Goal: Task Accomplishment & Management: Manage account settings

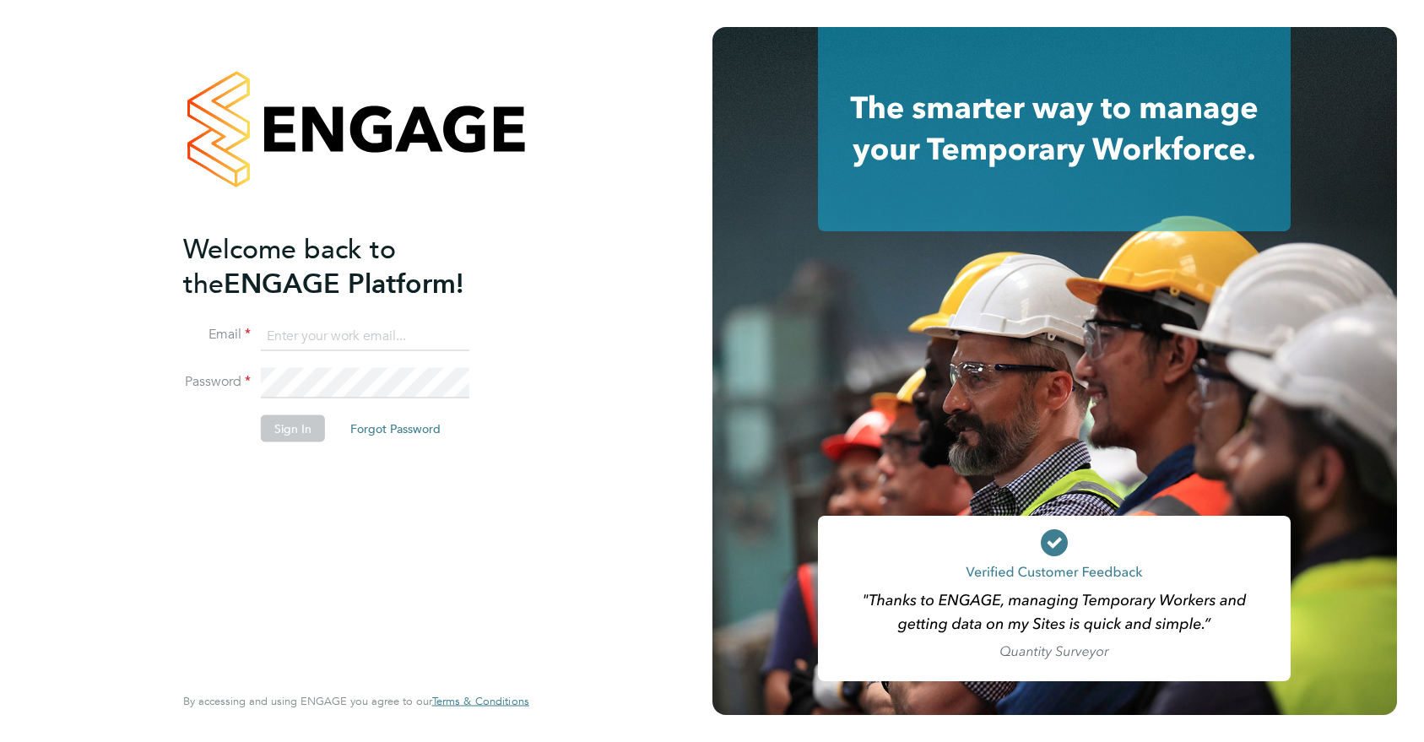
type input "ajay@carbonrecruitment.co.uk"
click at [315, 449] on li "Sign In Forgot Password" at bounding box center [347, 437] width 329 height 44
click at [315, 430] on button "Sign In" at bounding box center [293, 428] width 64 height 27
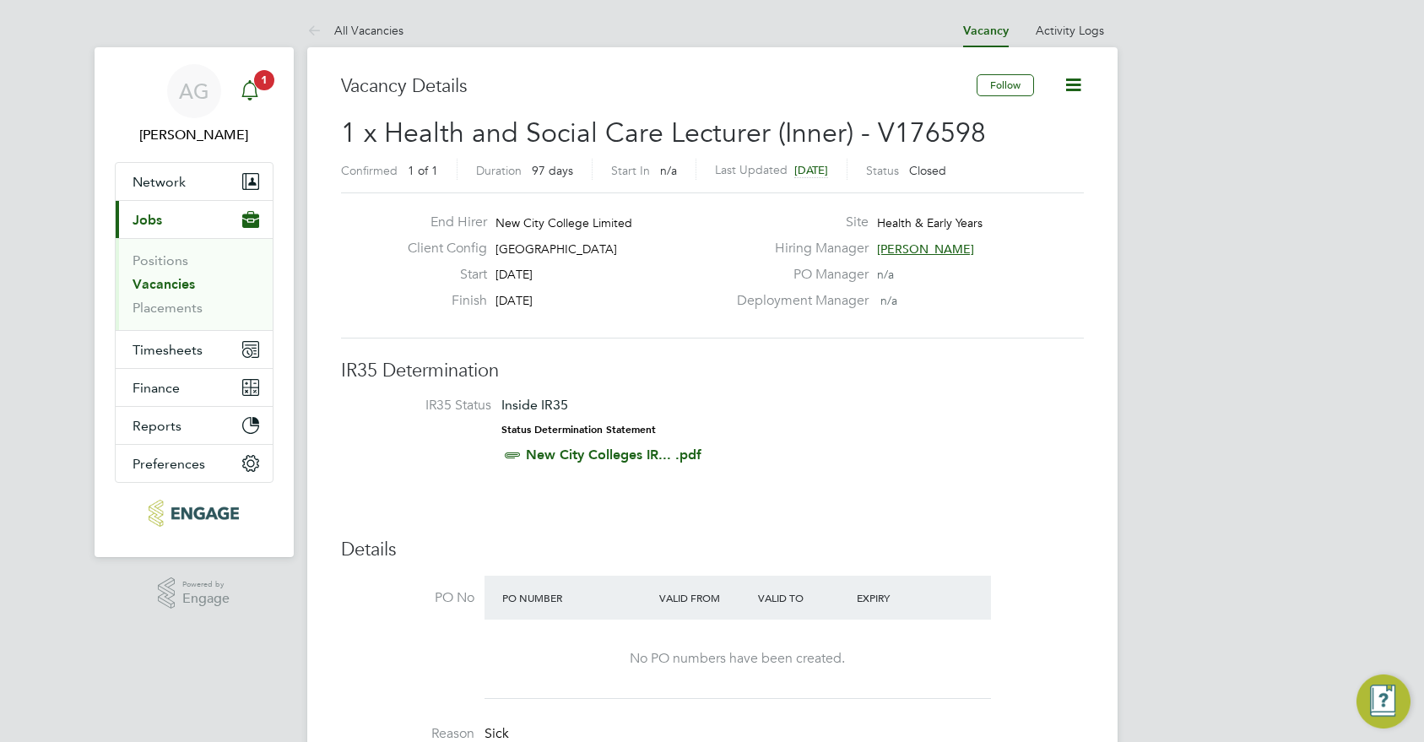
click at [242, 88] on icon "Main navigation" at bounding box center [250, 90] width 20 height 20
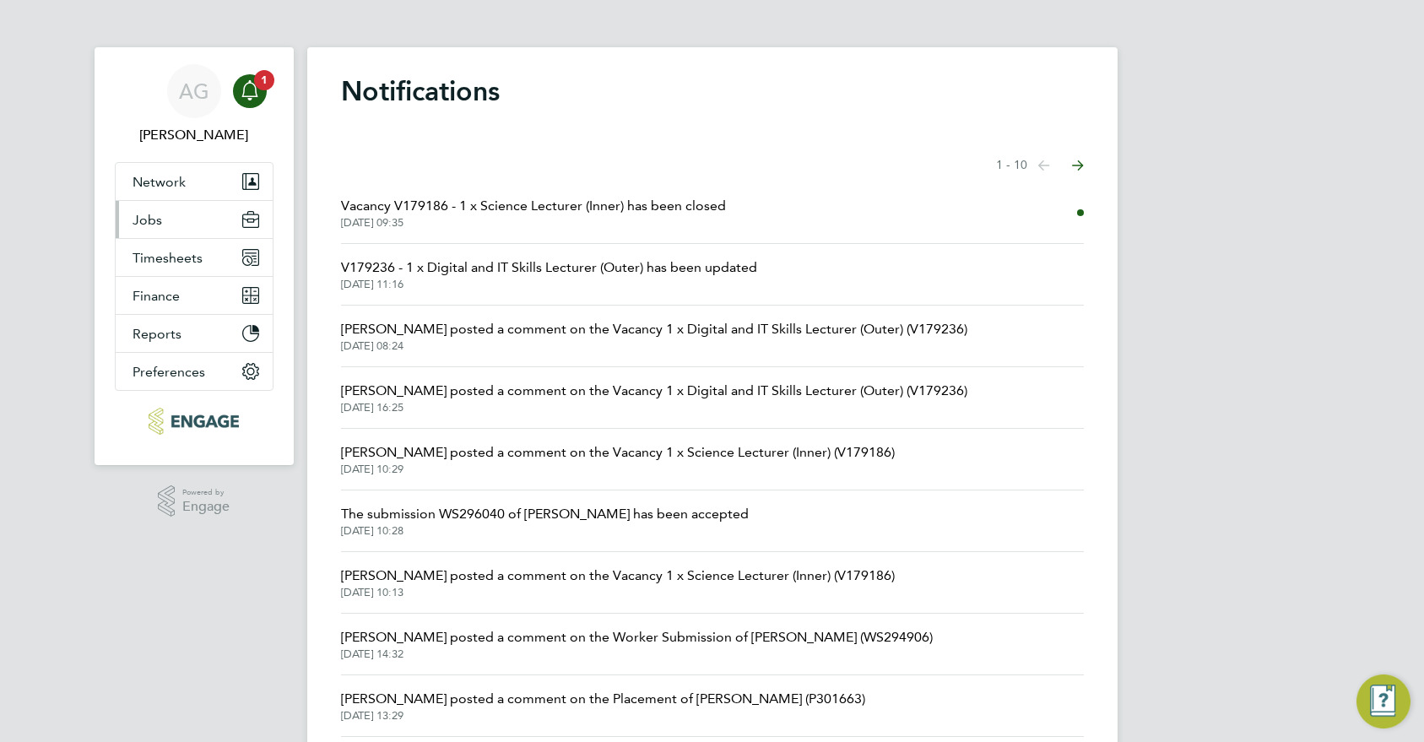
click at [174, 226] on button "Jobs" at bounding box center [194, 219] width 157 height 37
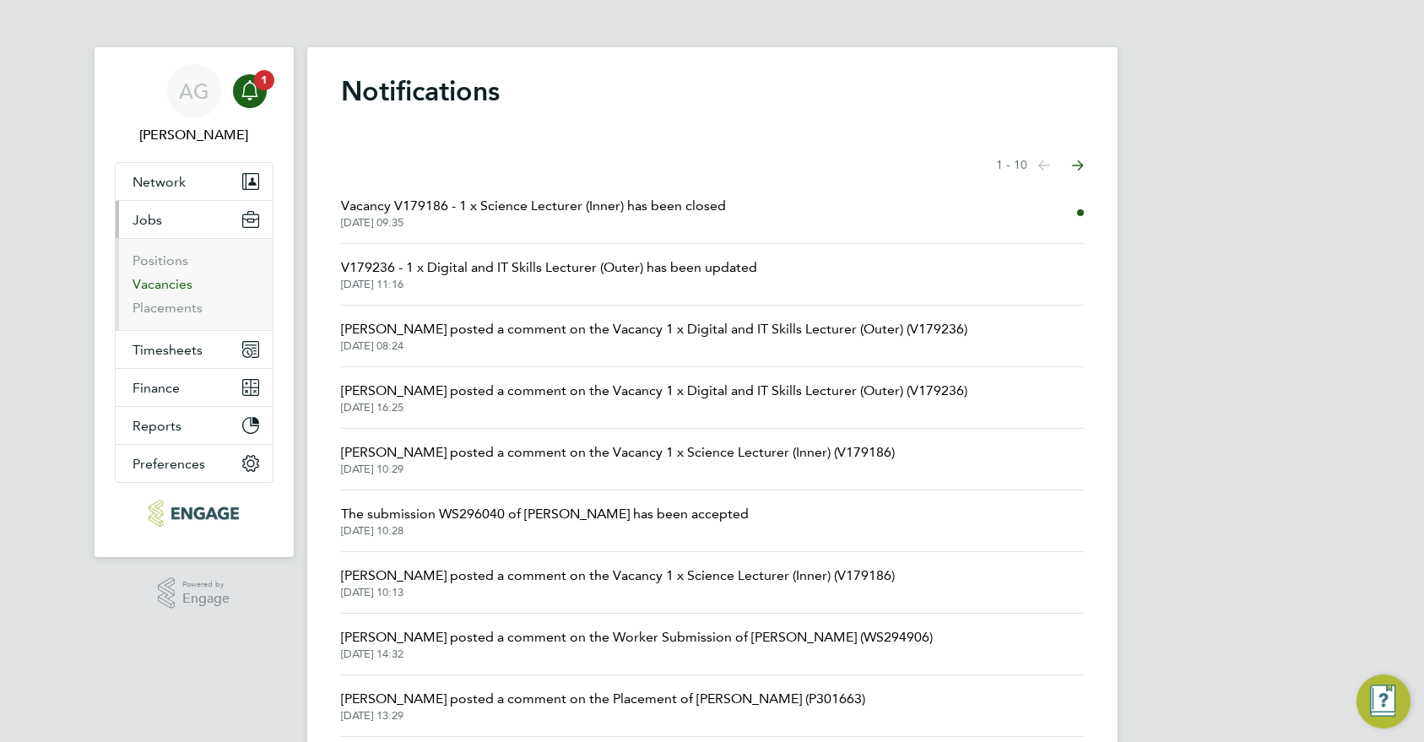
click at [158, 285] on link "Vacancies" at bounding box center [163, 284] width 60 height 16
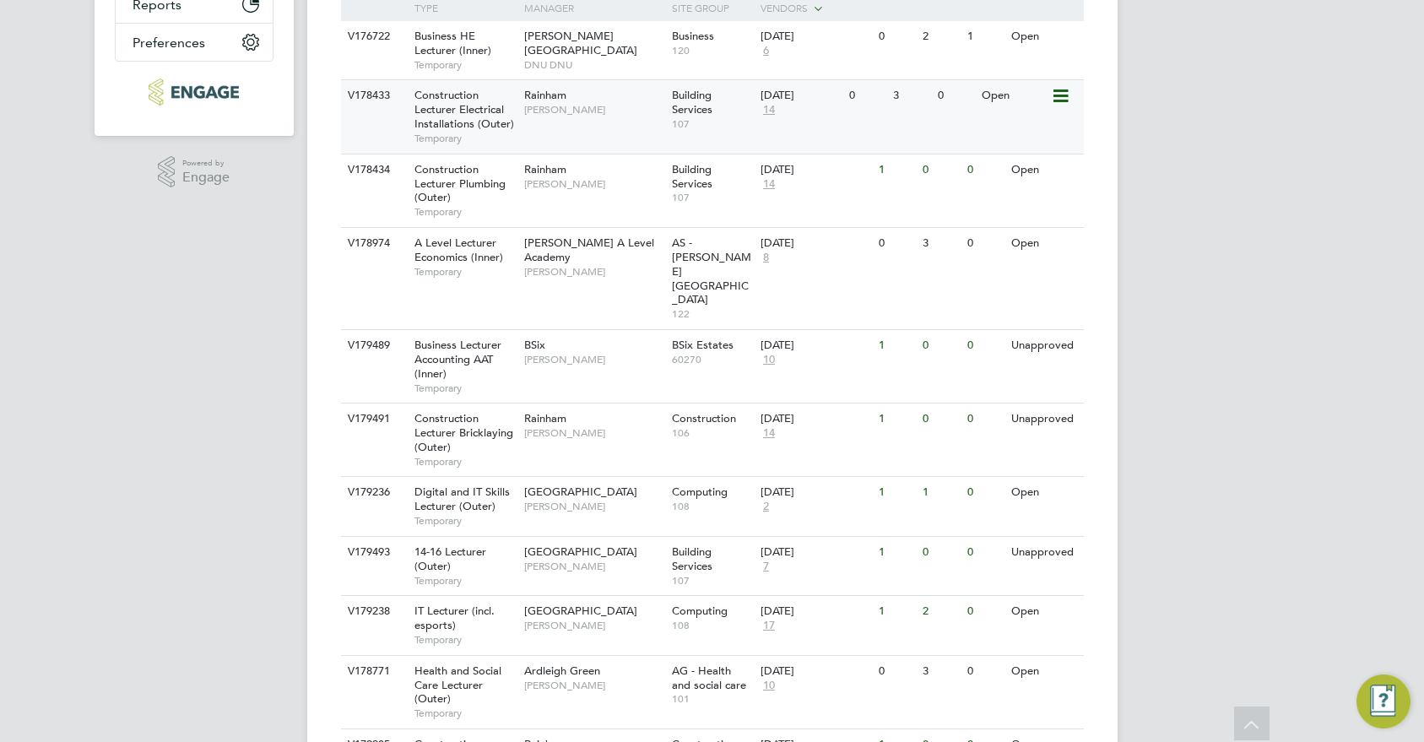
scroll to position [422, 0]
click at [687, 544] on span "Building Services" at bounding box center [692, 558] width 41 height 29
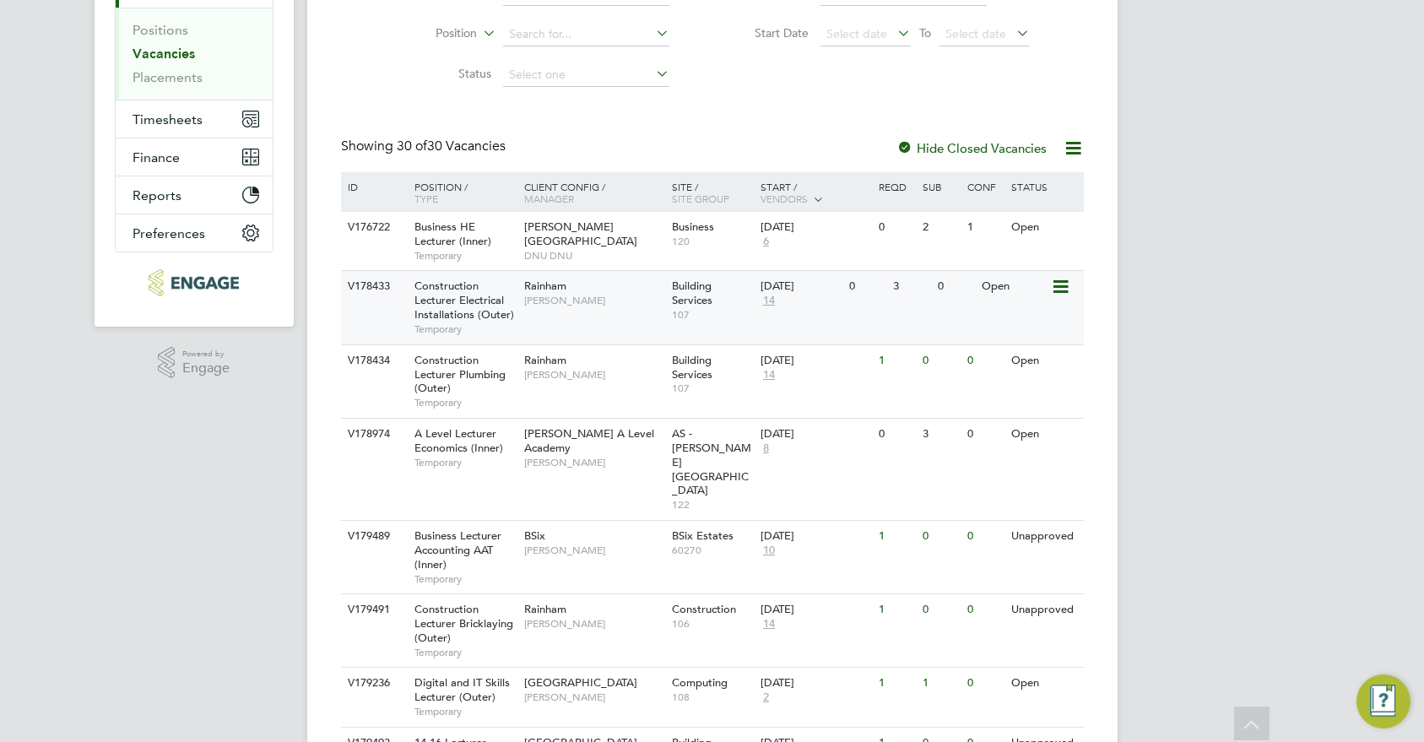
scroll to position [253, 0]
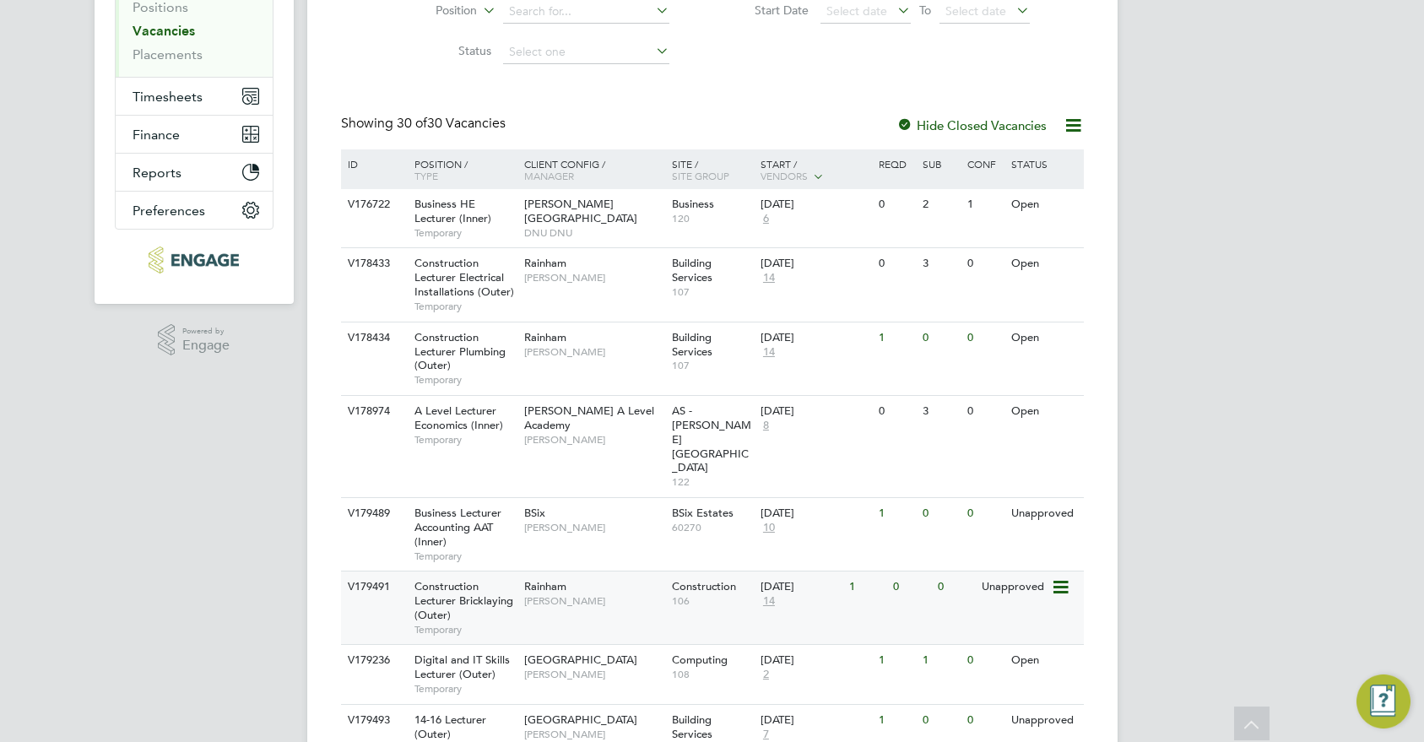
click at [641, 572] on div "Rainham Ian Rist" at bounding box center [594, 594] width 148 height 44
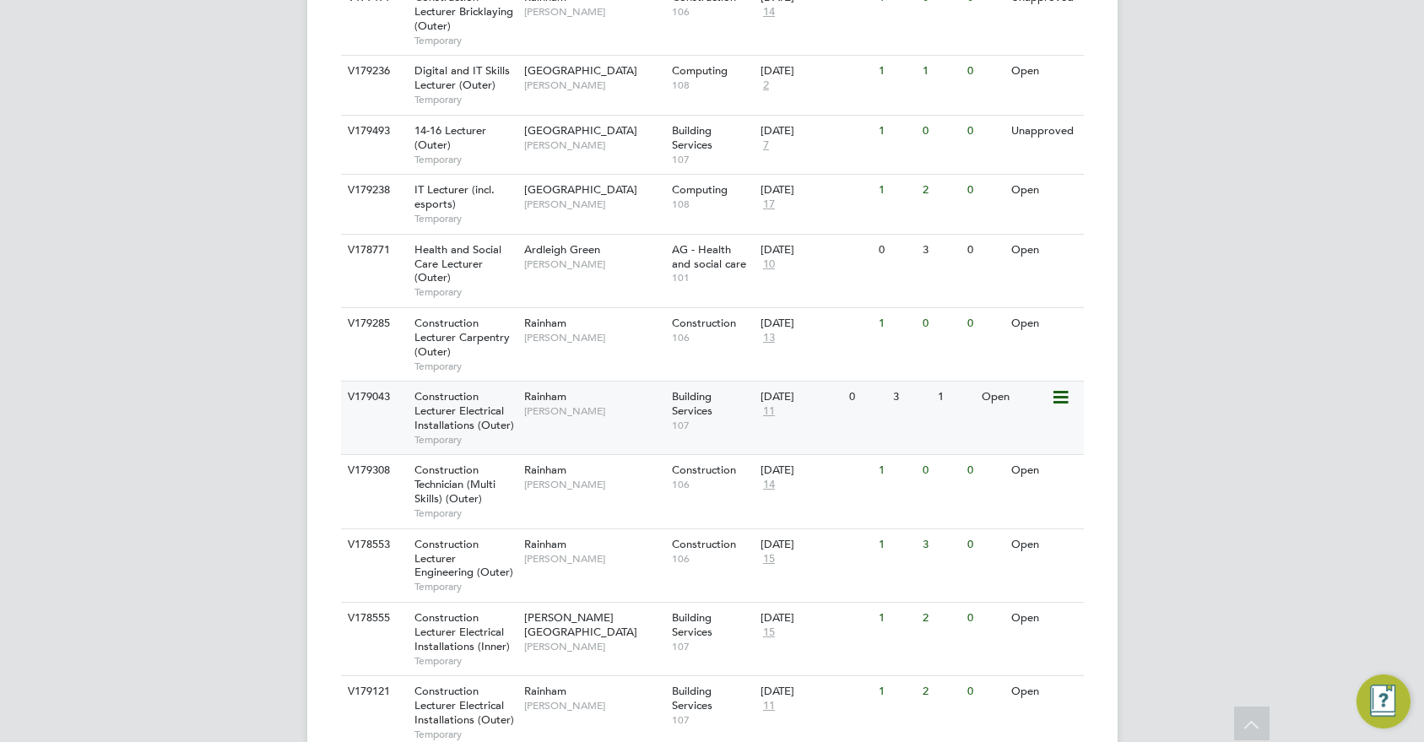
scroll to position [844, 0]
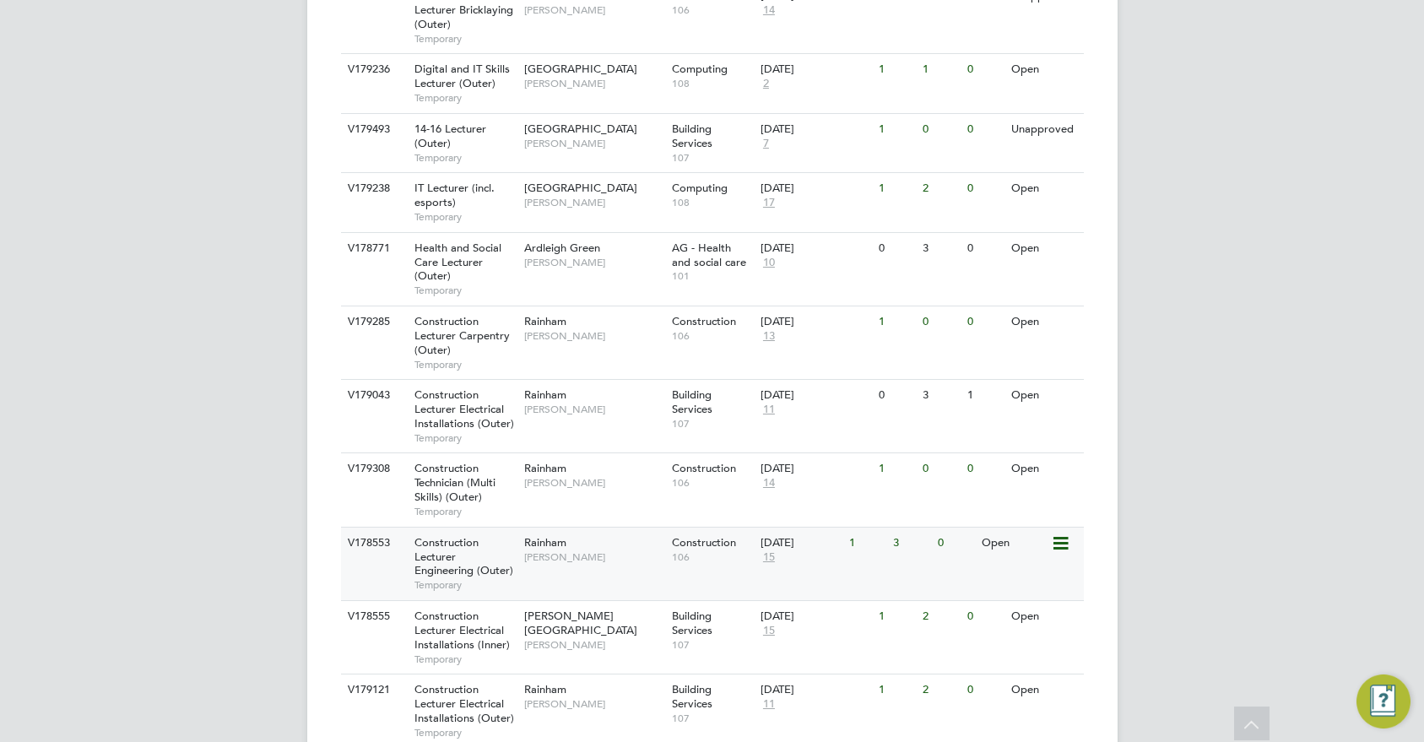
click at [618, 551] on span "Christopher Roper" at bounding box center [593, 558] width 139 height 14
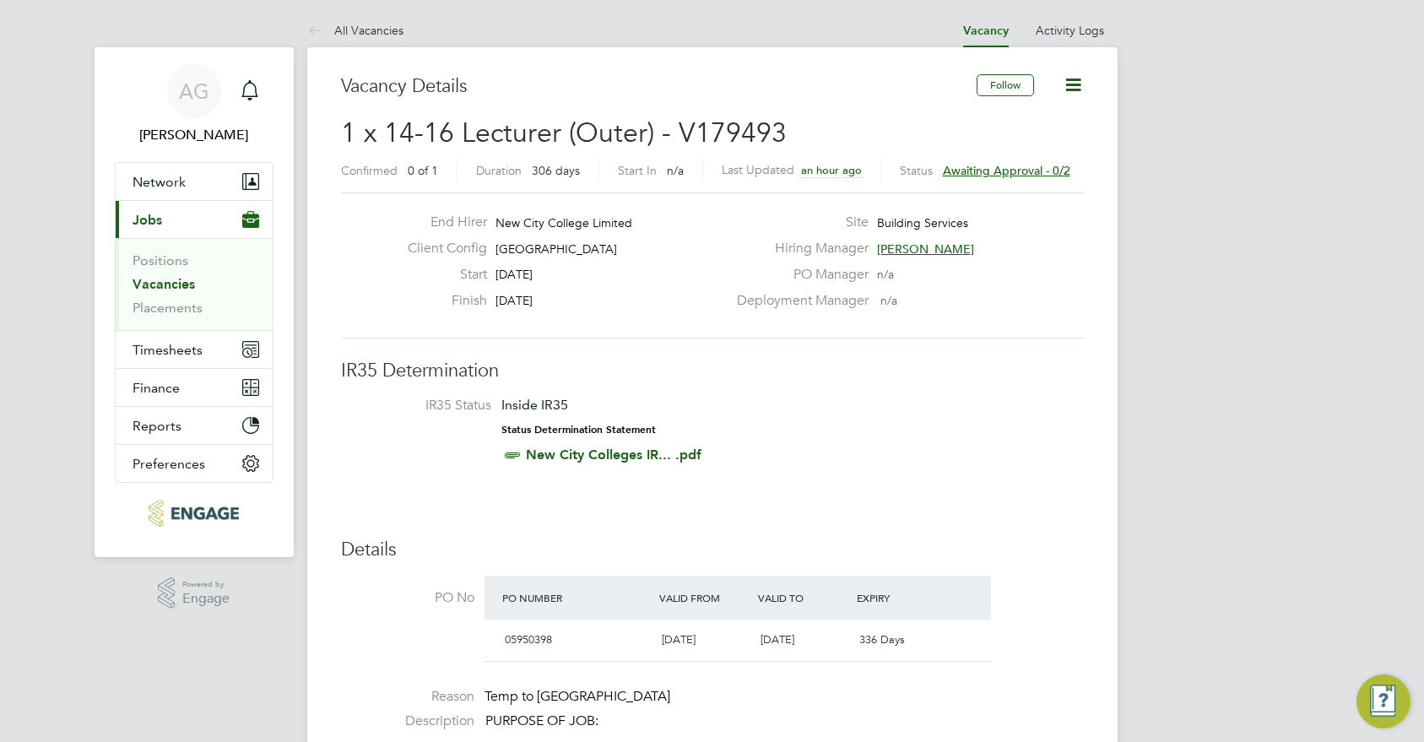
click at [942, 241] on span "[PERSON_NAME]" at bounding box center [925, 248] width 97 height 15
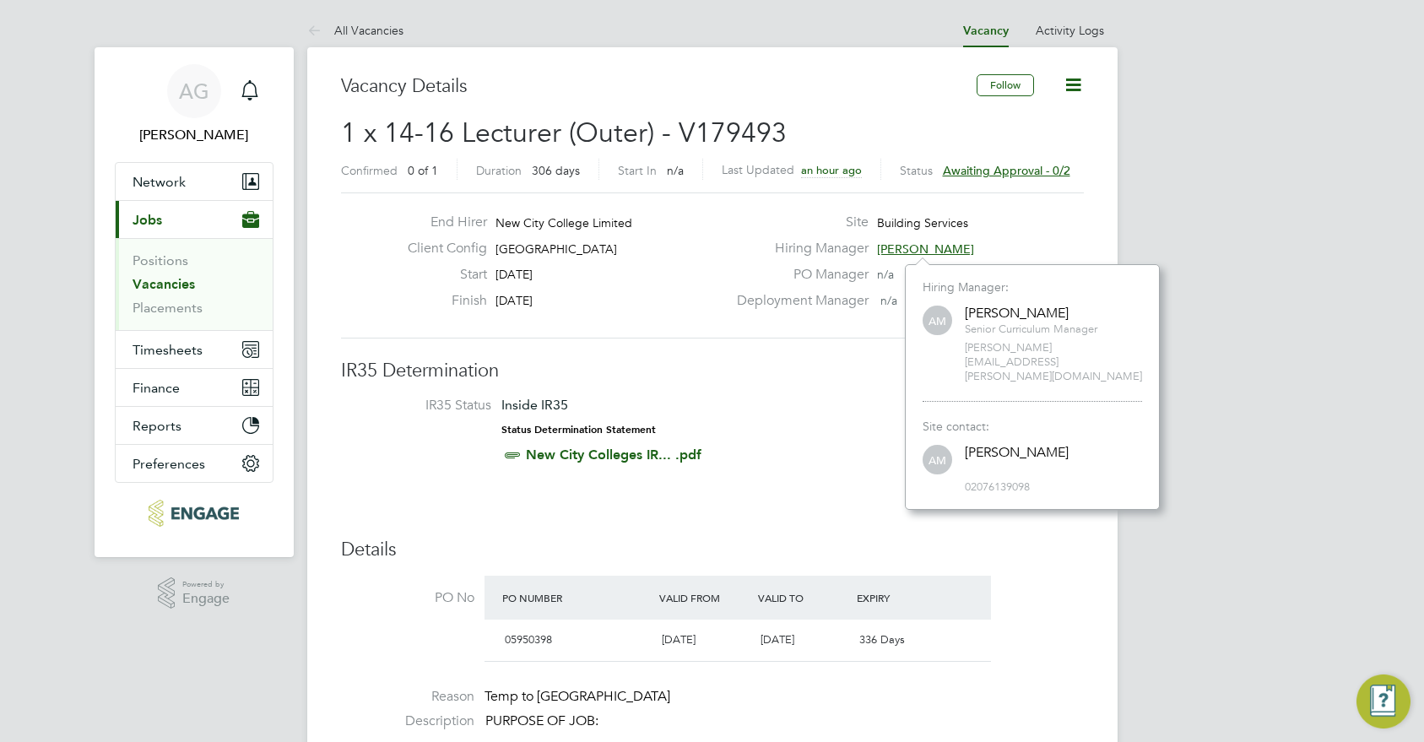
scroll to position [216, 255]
click at [1013, 449] on div "AM Anthony McAlmont 02076139098" at bounding box center [1033, 468] width 220 height 52
click at [1009, 480] on span "02076139098" at bounding box center [1053, 487] width 177 height 14
drag, startPoint x: 1009, startPoint y: 453, endPoint x: 987, endPoint y: 461, distance: 23.5
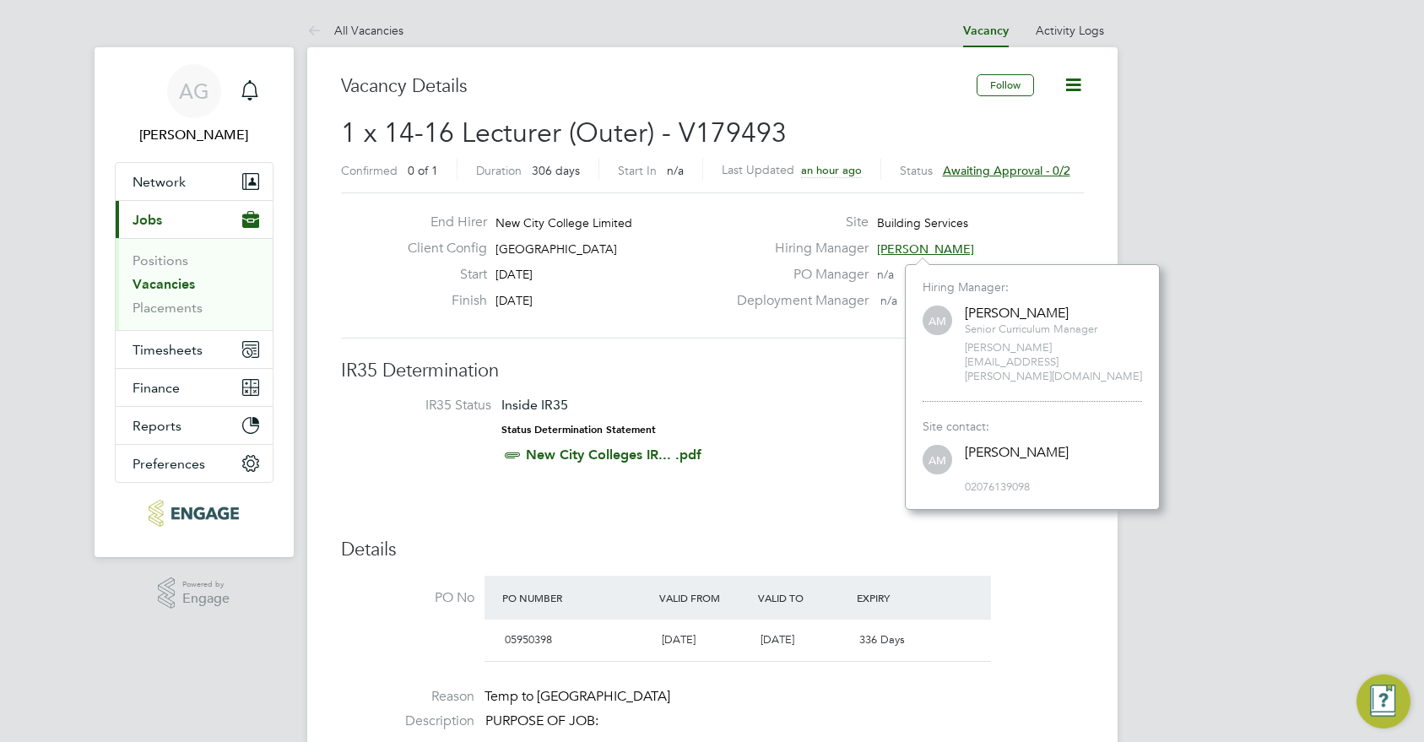
click at [987, 480] on span "02076139098" at bounding box center [1053, 487] width 177 height 14
copy span "02076139098"
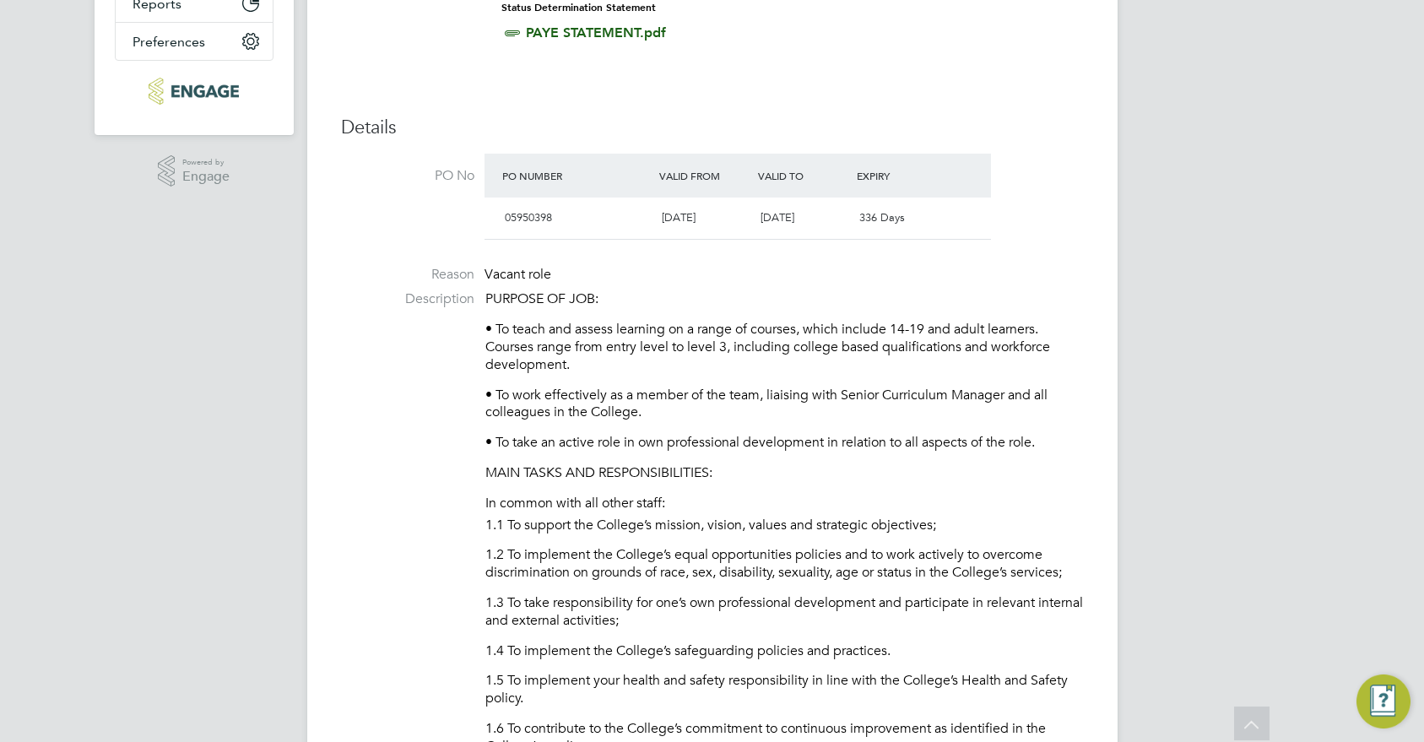
scroll to position [1013, 0]
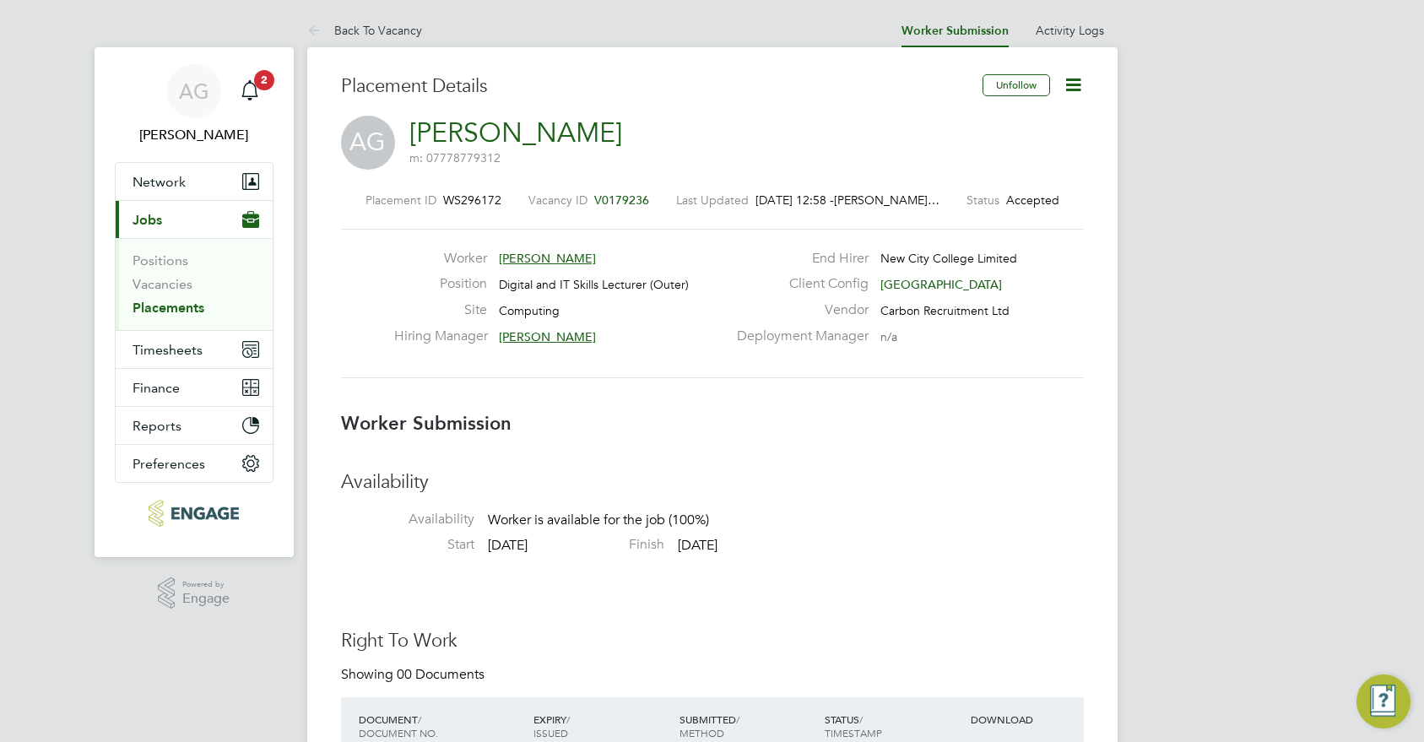
click at [1077, 94] on icon at bounding box center [1073, 84] width 21 height 21
click at [979, 203] on li "Confirm" at bounding box center [1002, 206] width 156 height 24
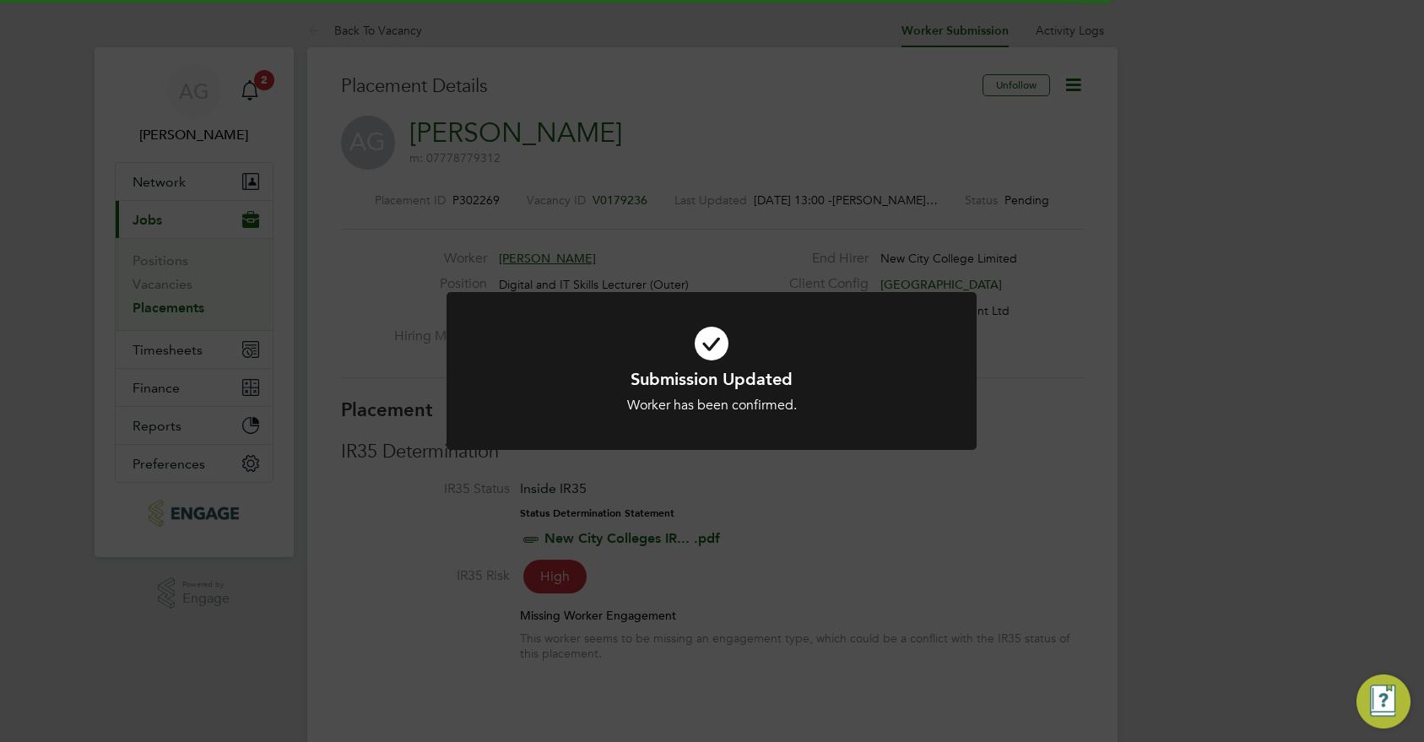
scroll to position [8, 8]
click at [844, 548] on div "Submission Updated Worker has been confirmed. Cancel Okay" at bounding box center [712, 371] width 1424 height 742
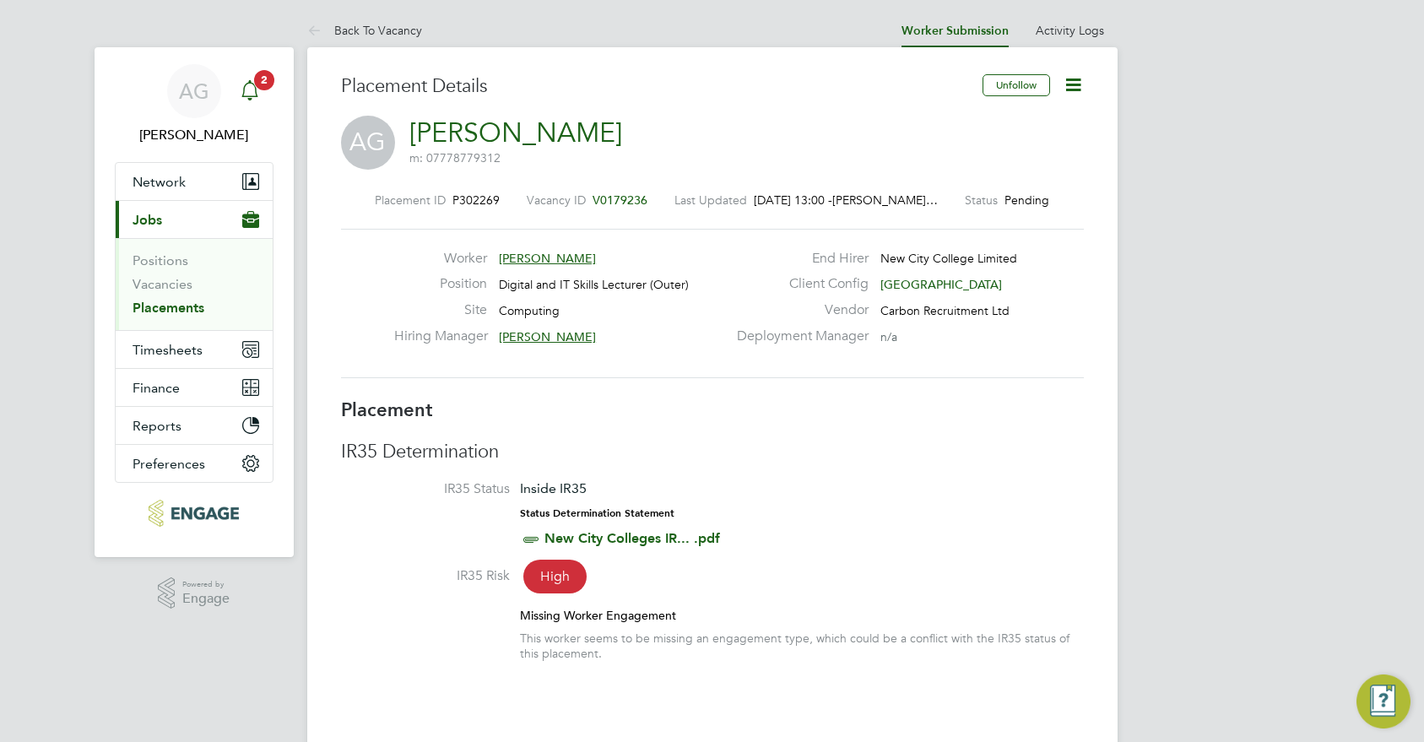
click at [255, 90] on icon "Main navigation" at bounding box center [250, 90] width 20 height 20
